Goal: Check status: Check status

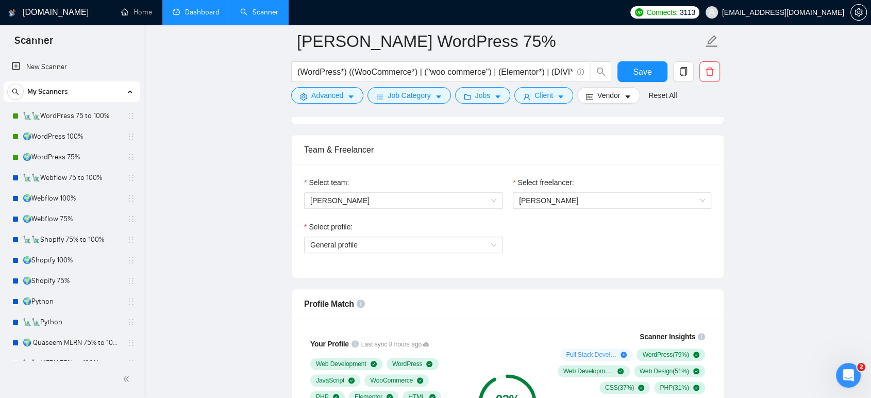
click at [203, 8] on link "Dashboard" at bounding box center [196, 12] width 47 height 9
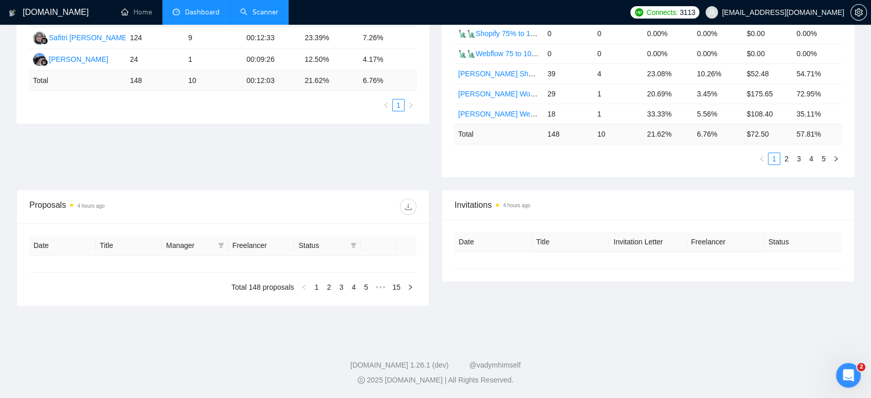
type input "[DATE]"
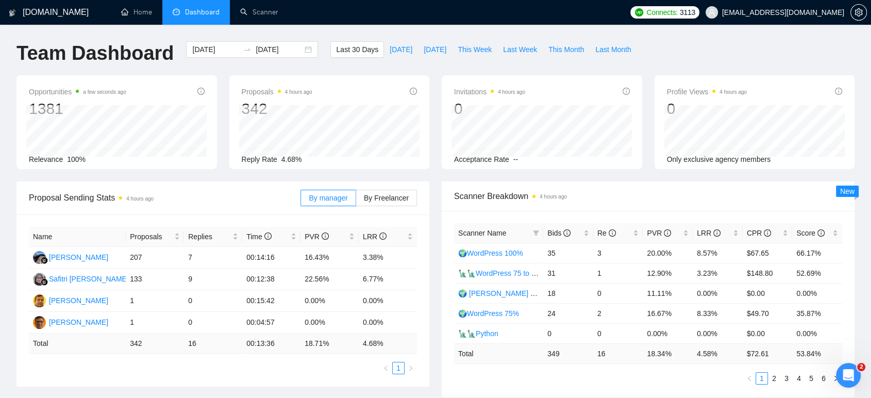
drag, startPoint x: 405, startPoint y: 200, endPoint x: 396, endPoint y: 216, distance: 18.9
click at [405, 200] on span "By Freelancer" at bounding box center [386, 198] width 45 height 8
click at [356, 200] on input "By Freelancer" at bounding box center [356, 200] width 0 height 0
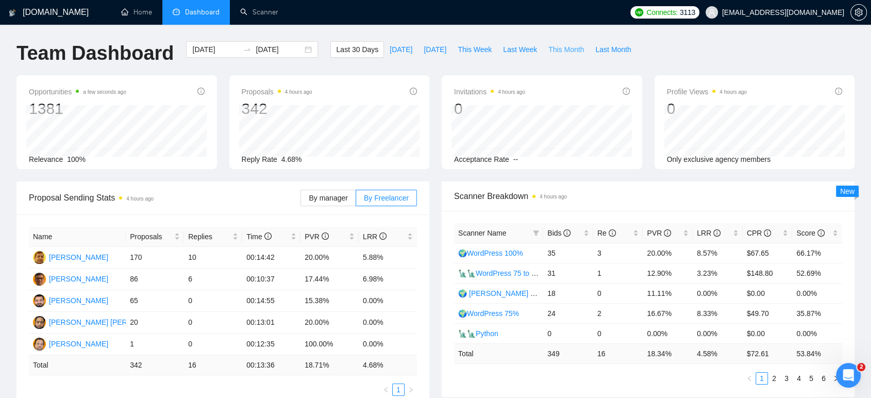
click at [552, 48] on span "This Month" at bounding box center [566, 49] width 36 height 11
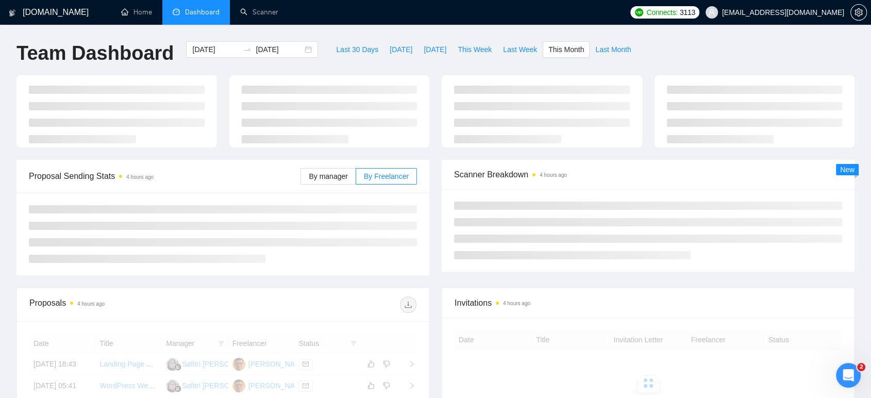
type input "[DATE]"
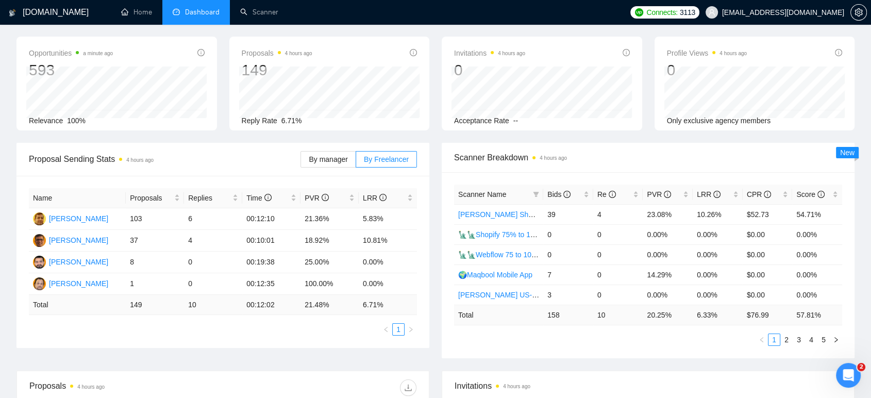
scroll to position [57, 0]
